Goal: Task Accomplishment & Management: Manage account settings

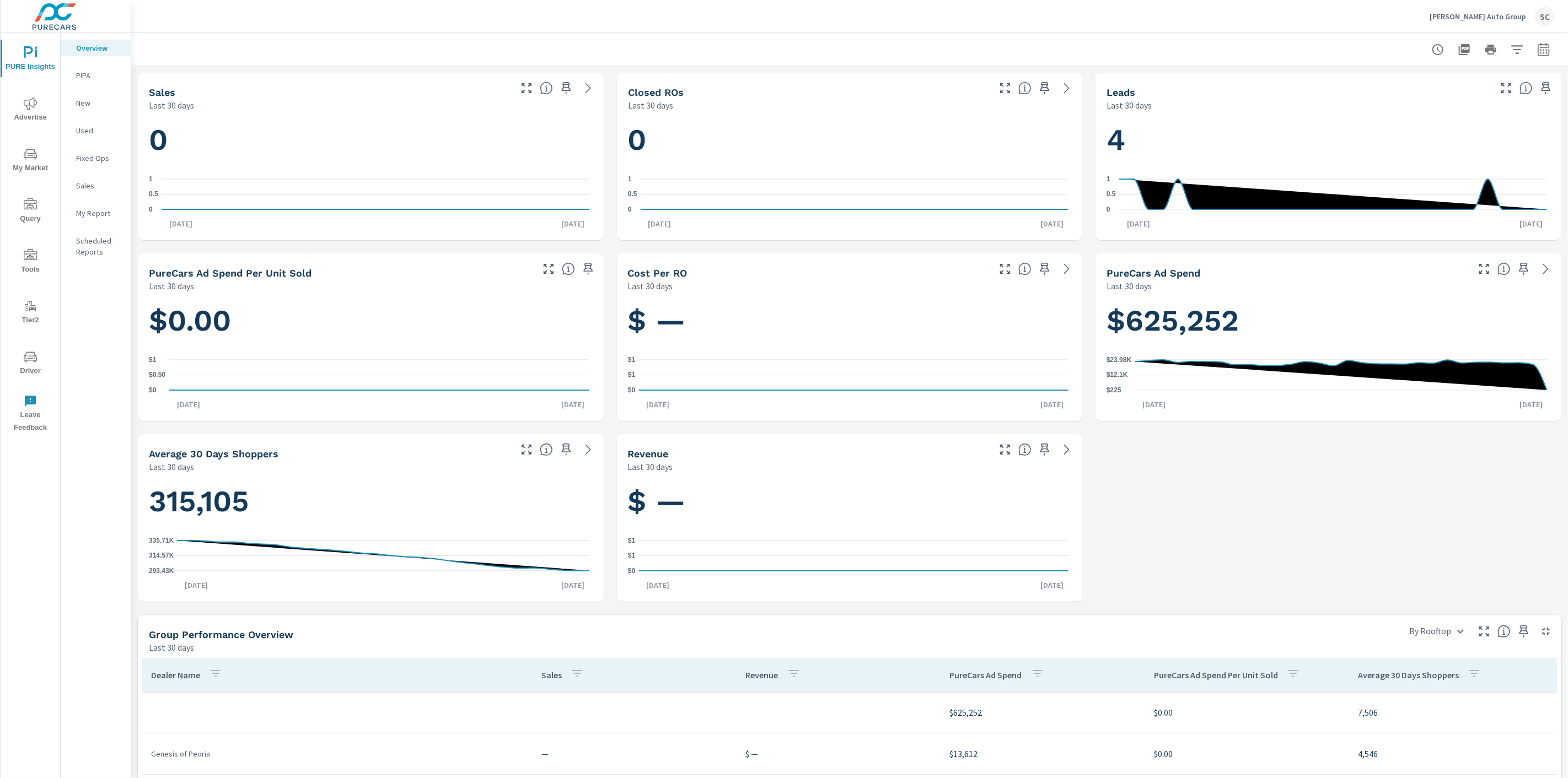
click at [1542, 14] on div "SC" at bounding box center [1545, 17] width 20 height 20
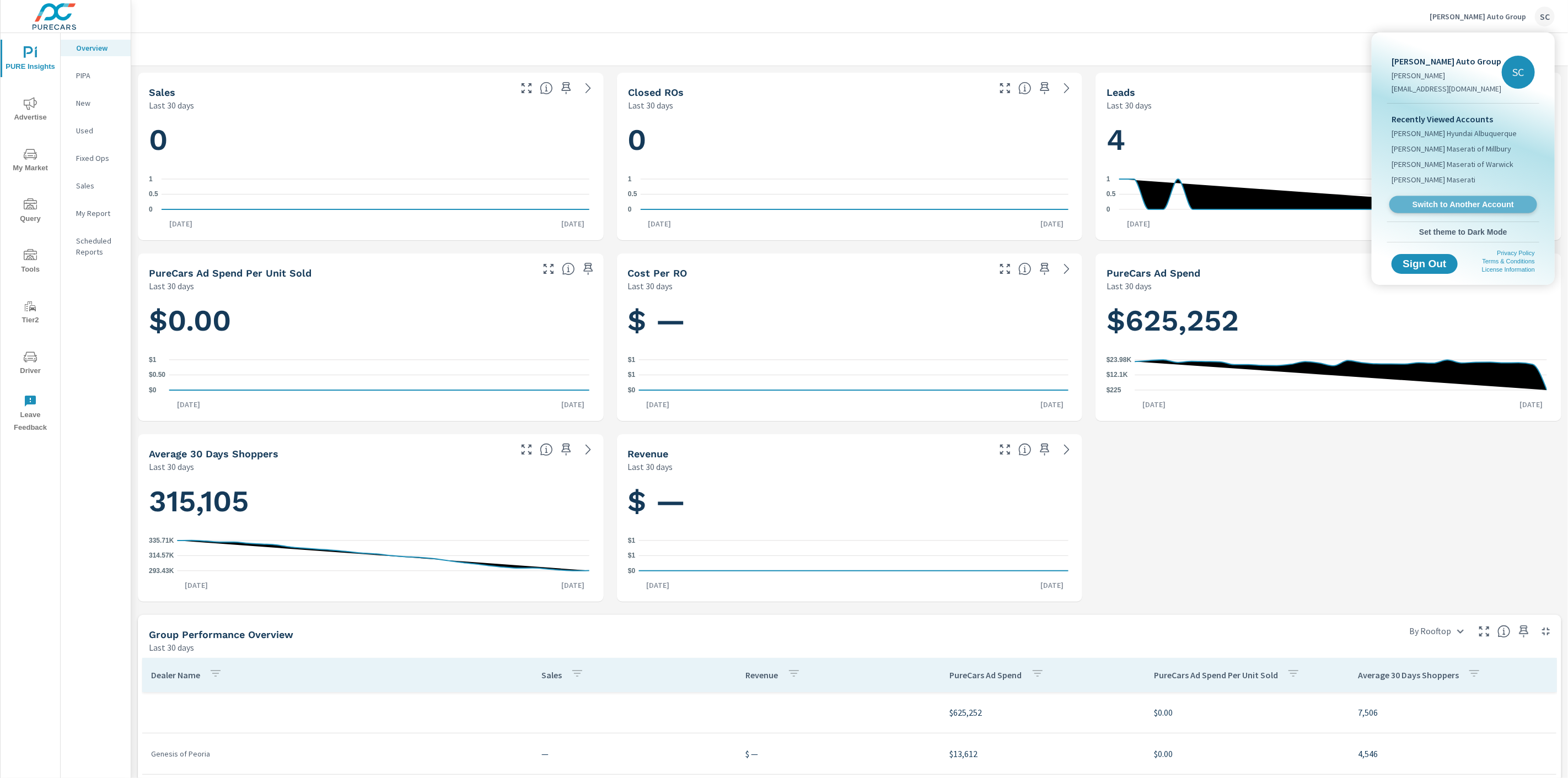
click at [1453, 210] on link "Switch to Another Account" at bounding box center [1463, 204] width 148 height 17
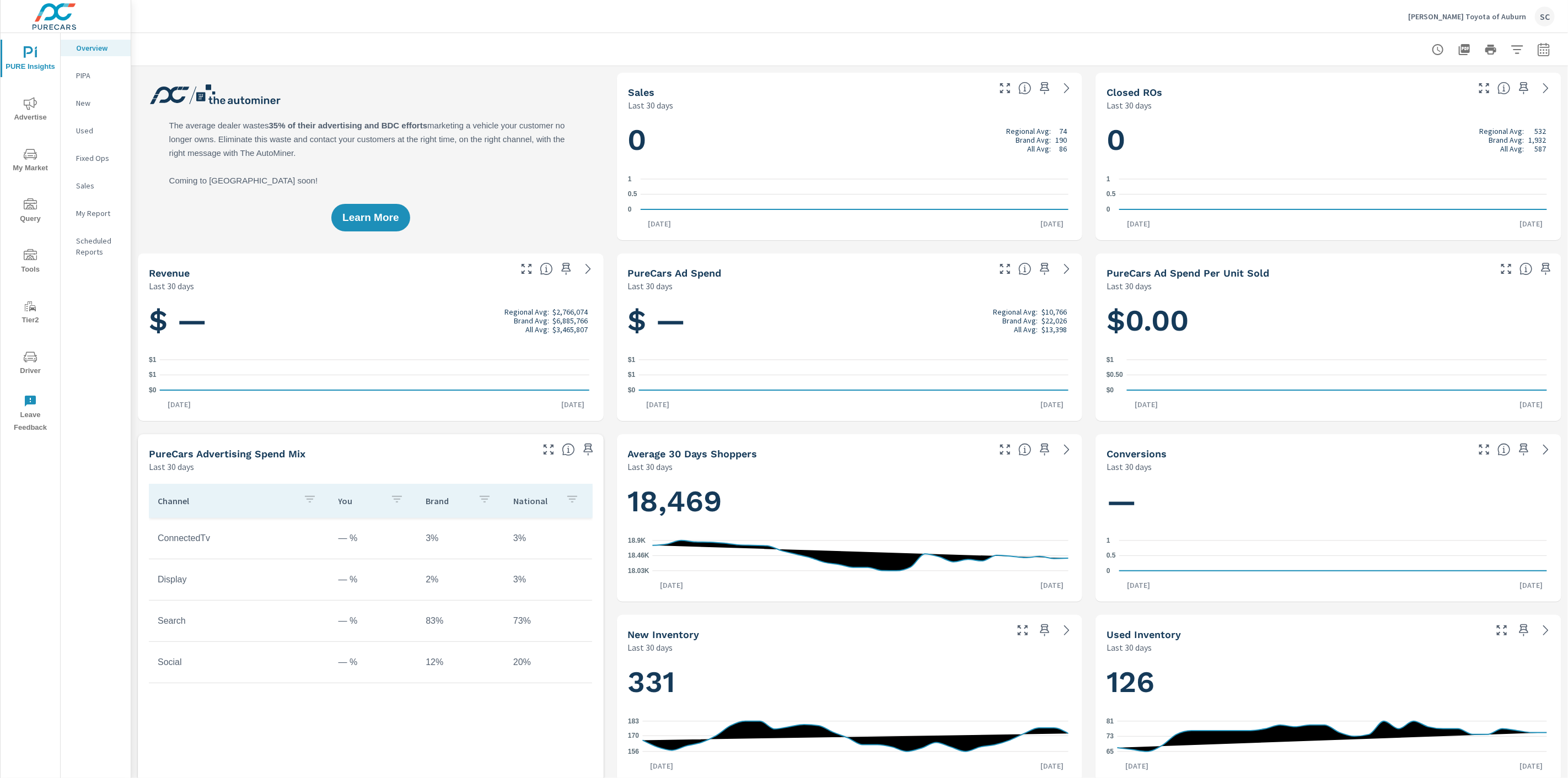
click at [1541, 14] on div "SC" at bounding box center [1545, 17] width 20 height 20
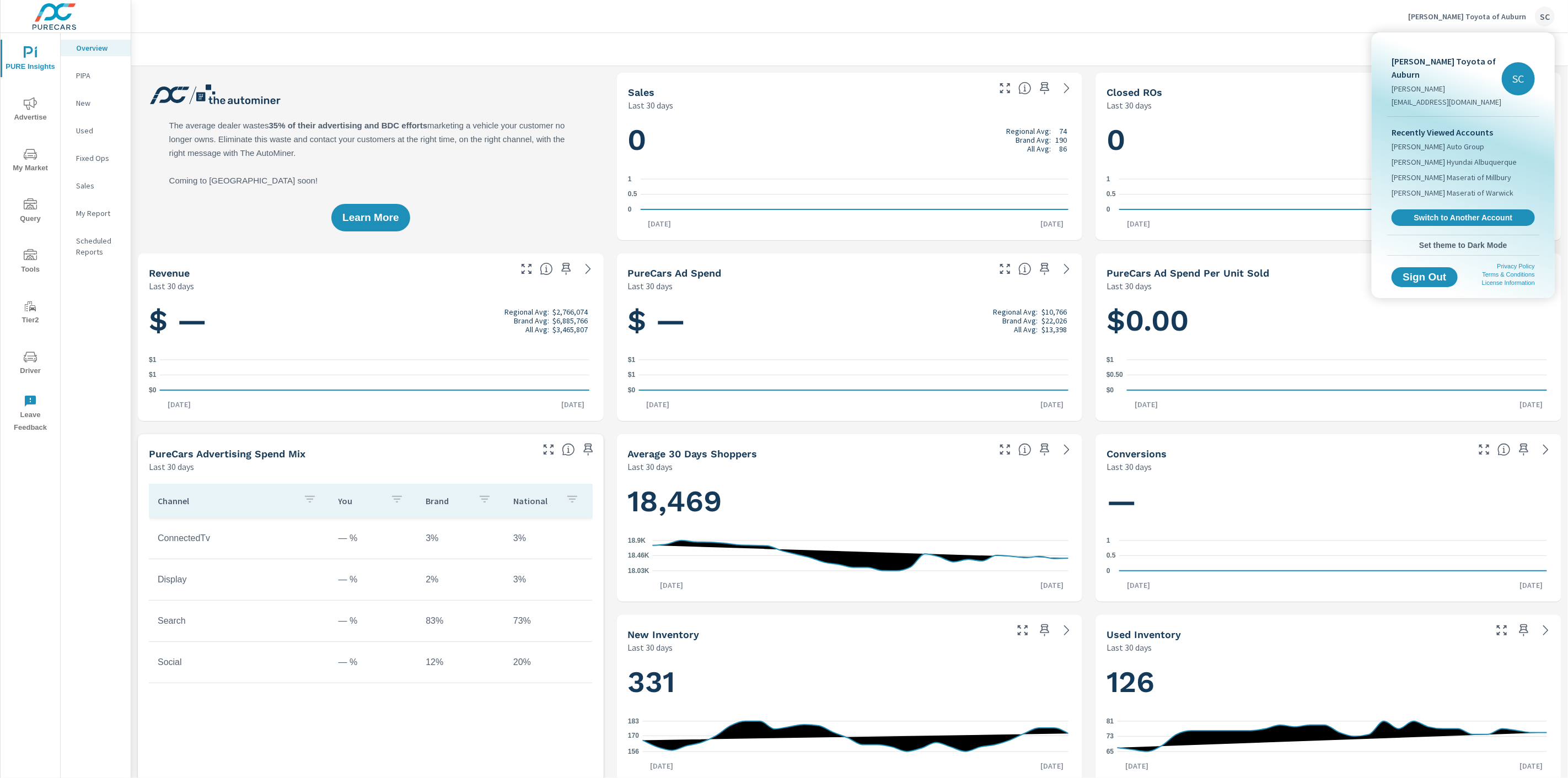
drag, startPoint x: 11, startPoint y: 364, endPoint x: 23, endPoint y: 368, distance: 12.6
click at [11, 365] on div at bounding box center [784, 389] width 1568 height 778
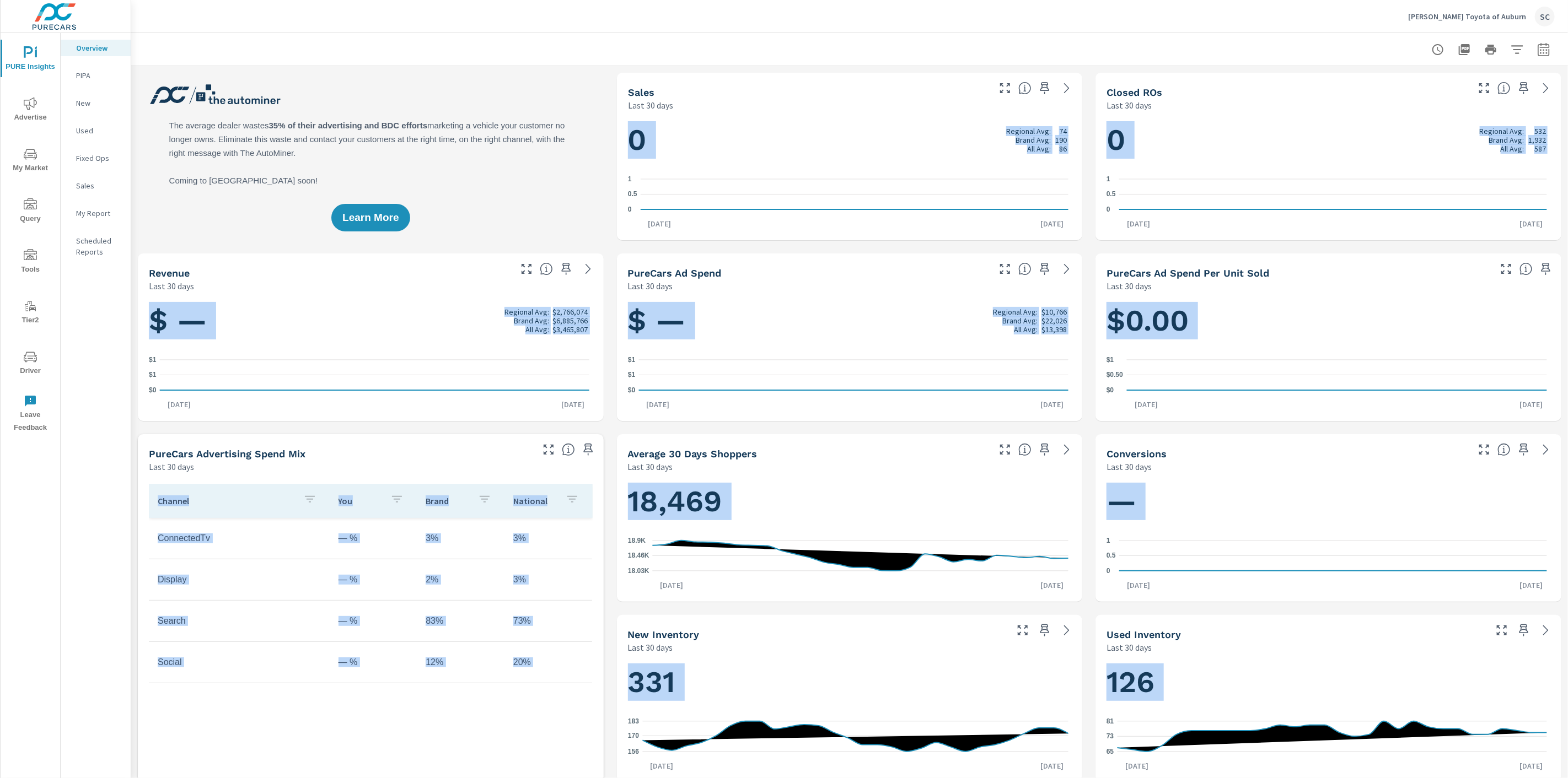
click at [36, 364] on span "Driver" at bounding box center [30, 364] width 53 height 27
